Goal: Information Seeking & Learning: Understand process/instructions

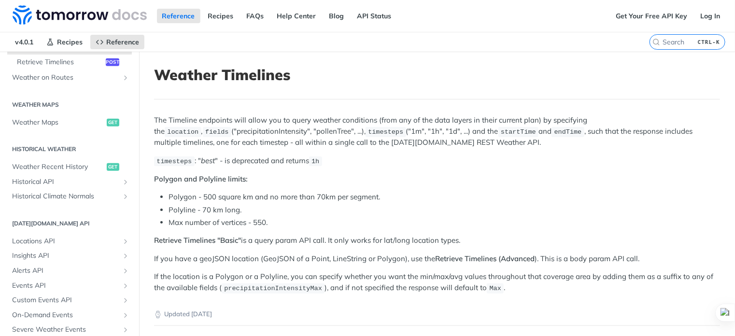
scroll to position [321, 0]
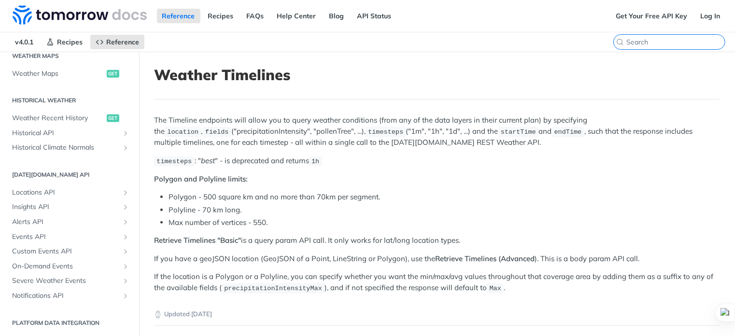
click at [660, 42] on input "search" at bounding box center [675, 42] width 99 height 9
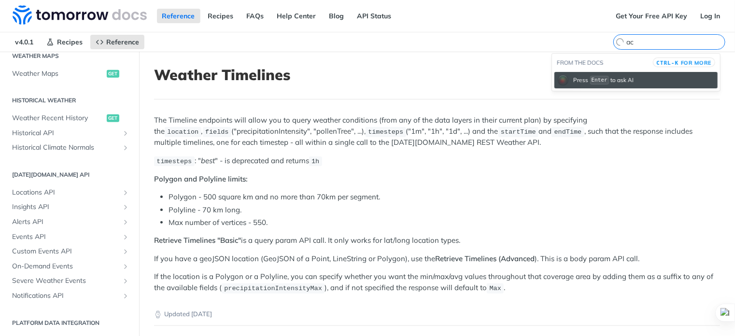
type input "a"
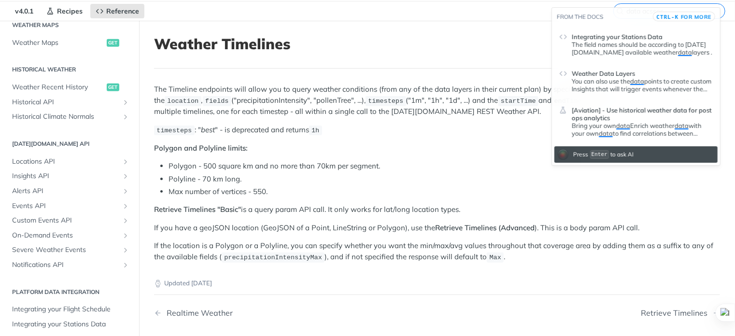
scroll to position [48, 0]
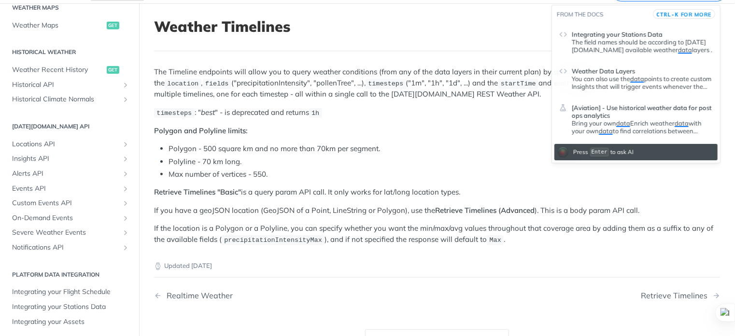
type input "data acsses"
click at [475, 139] on div "The Timeline endpoints will allow you to query weather conditions (from any of …" at bounding box center [437, 156] width 566 height 179
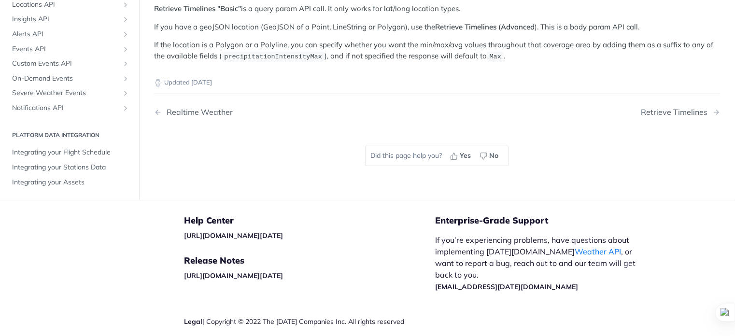
scroll to position [241, 0]
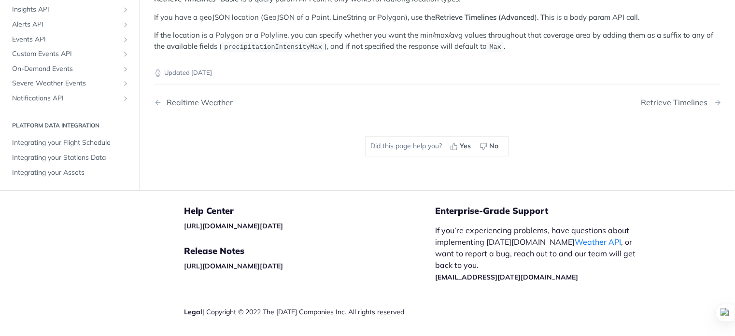
click at [665, 104] on div "Retrieve Timelines" at bounding box center [676, 102] width 71 height 9
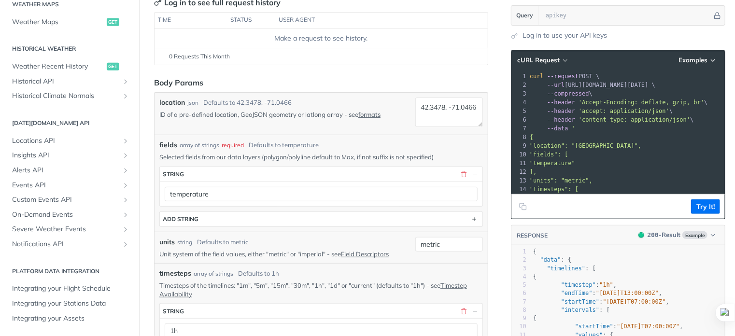
scroll to position [145, 0]
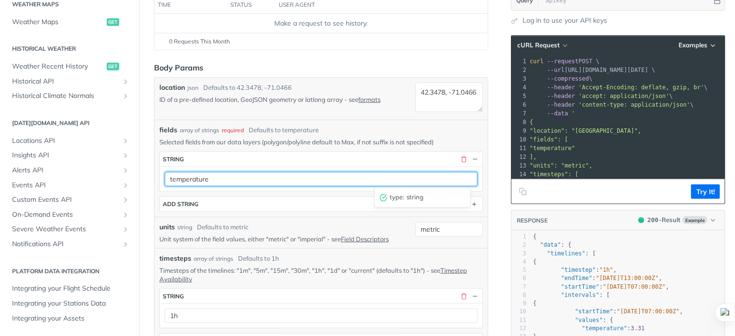
click at [232, 175] on input "temperature" at bounding box center [321, 179] width 313 height 14
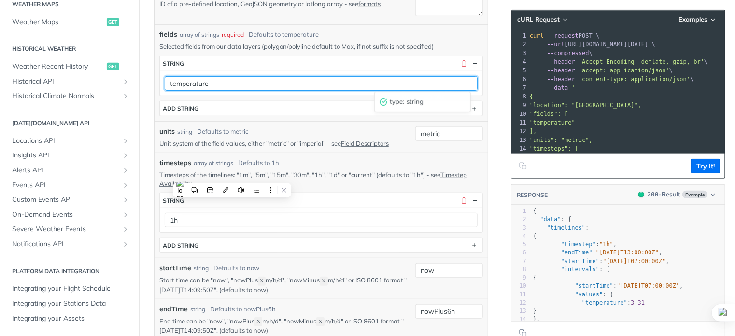
scroll to position [241, 0]
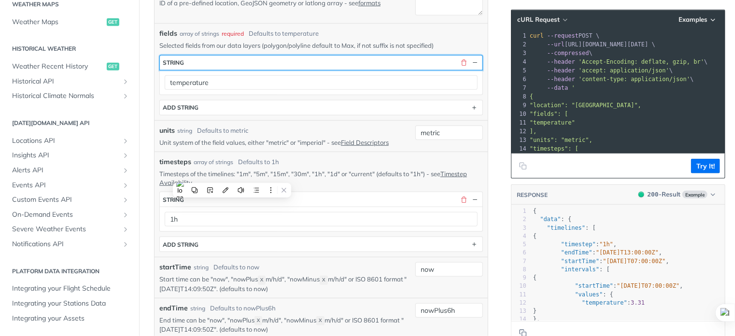
click at [216, 57] on button "string" at bounding box center [321, 63] width 323 height 14
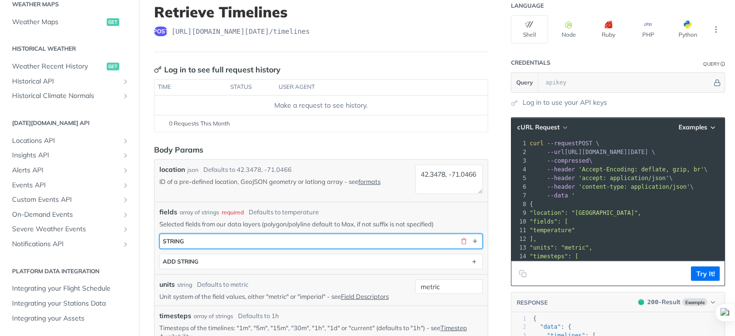
scroll to position [97, 0]
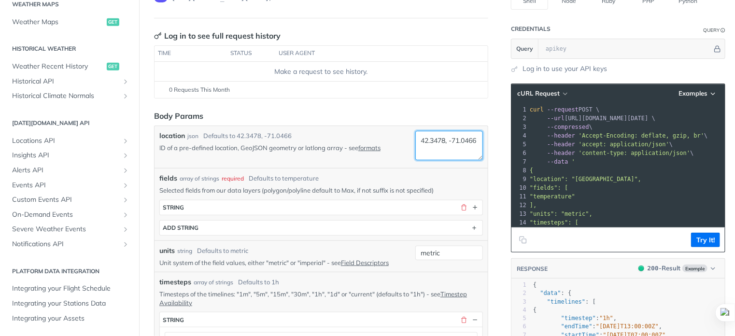
click at [452, 139] on textarea "42.3478, -71.0466" at bounding box center [449, 145] width 68 height 29
drag, startPoint x: 413, startPoint y: 139, endPoint x: 459, endPoint y: 139, distance: 46.4
click at [461, 134] on textarea "35.72-71.0466" at bounding box center [449, 145] width 68 height 29
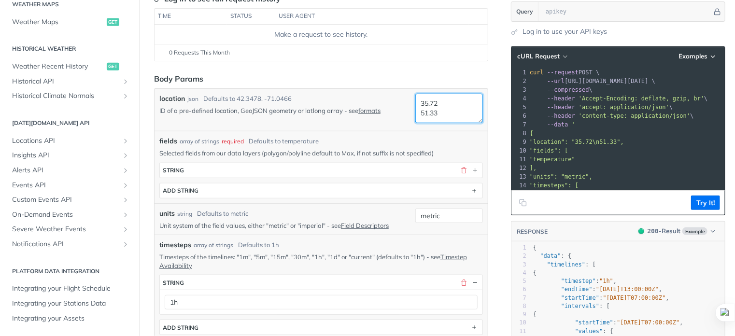
scroll to position [145, 0]
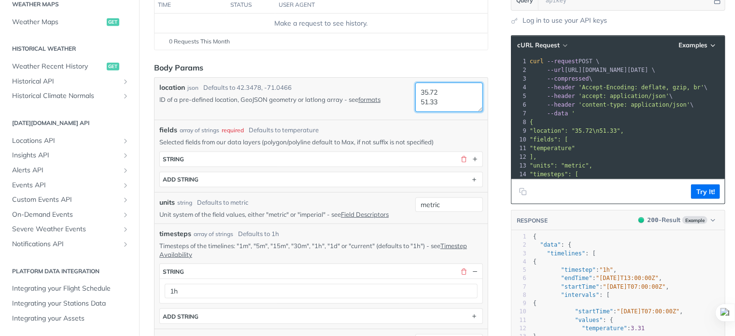
type textarea "35.72 51.33"
click at [471, 158] on button "button" at bounding box center [475, 159] width 9 height 9
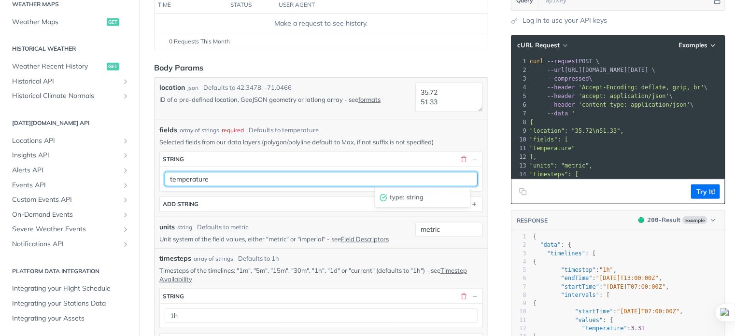
click at [223, 177] on input "temperature" at bounding box center [321, 179] width 313 height 14
type input "wind direction"
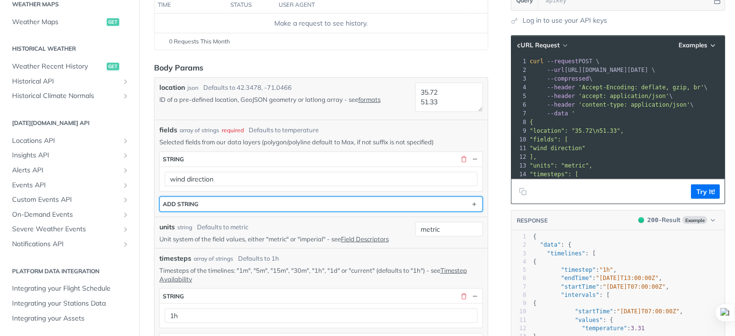
click at [229, 204] on button "ADD string" at bounding box center [321, 204] width 323 height 14
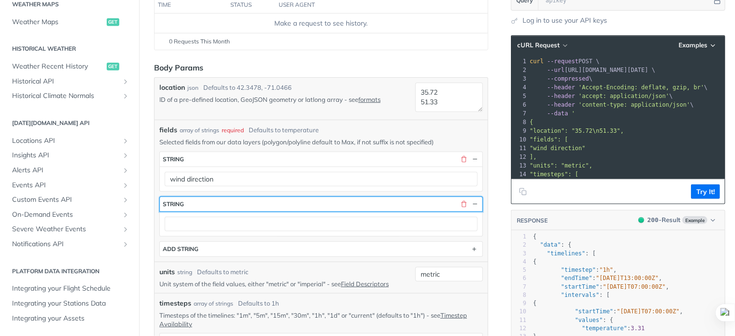
click at [218, 204] on button "string" at bounding box center [321, 204] width 323 height 14
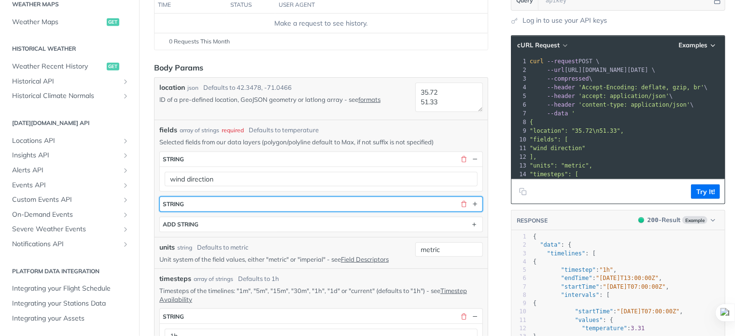
click at [218, 204] on button "string" at bounding box center [321, 204] width 323 height 14
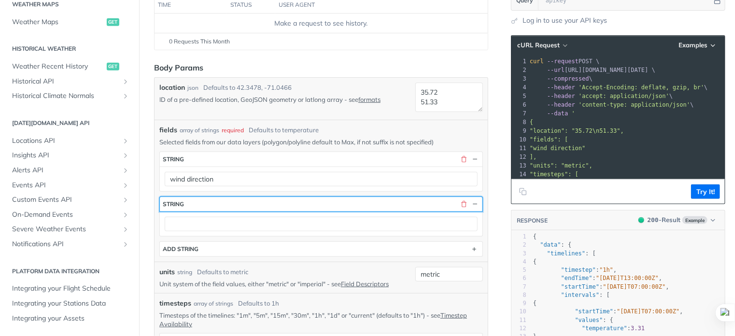
click at [170, 200] on div "string" at bounding box center [173, 203] width 21 height 7
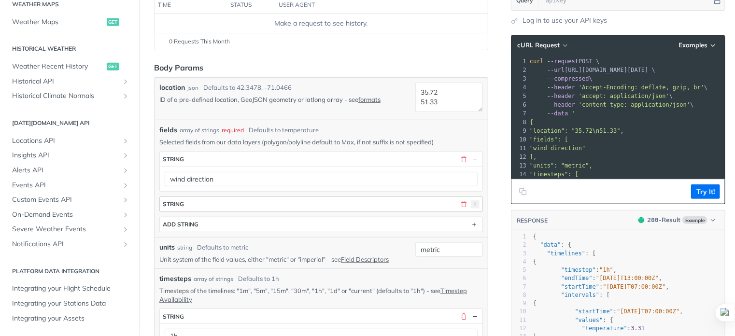
click at [471, 203] on button "button" at bounding box center [475, 204] width 9 height 9
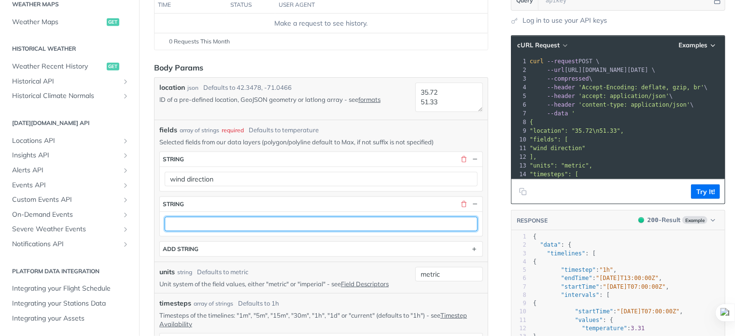
click at [181, 222] on input "text" at bounding box center [321, 224] width 313 height 14
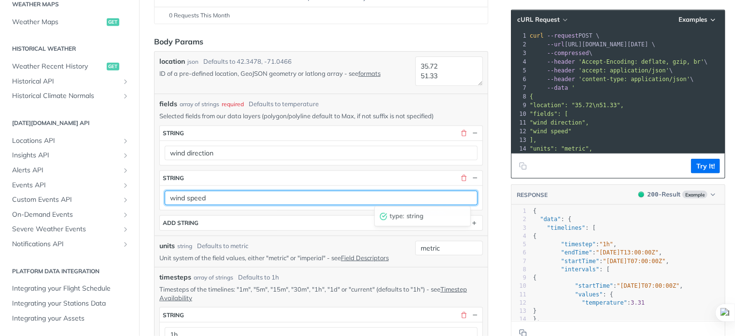
scroll to position [193, 0]
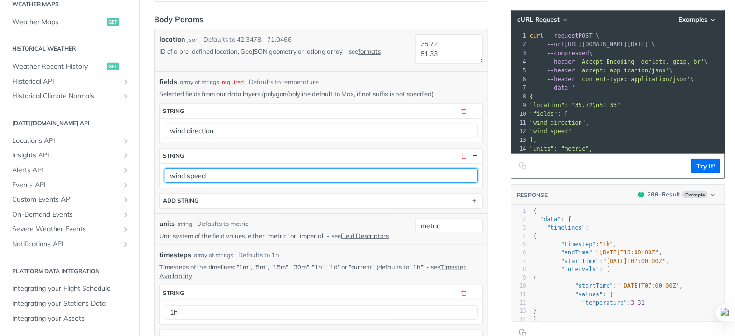
type input "wind speed"
